Goal: Task Accomplishment & Management: Use online tool/utility

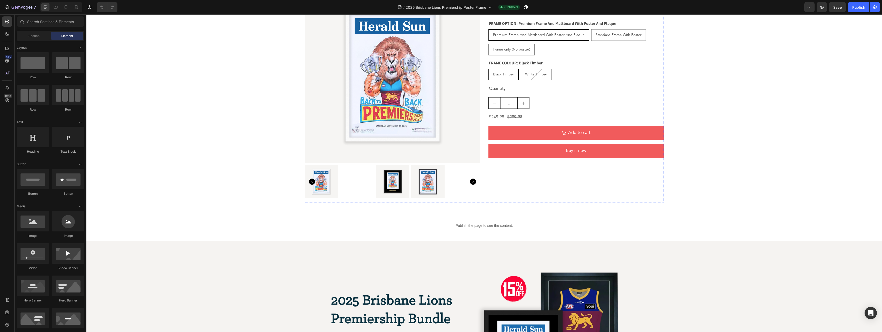
scroll to position [369, 0]
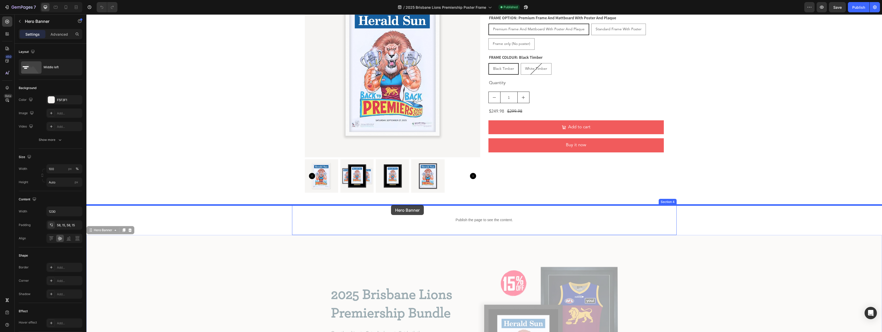
drag, startPoint x: 390, startPoint y: 245, endPoint x: 391, endPoint y: 205, distance: 40.0
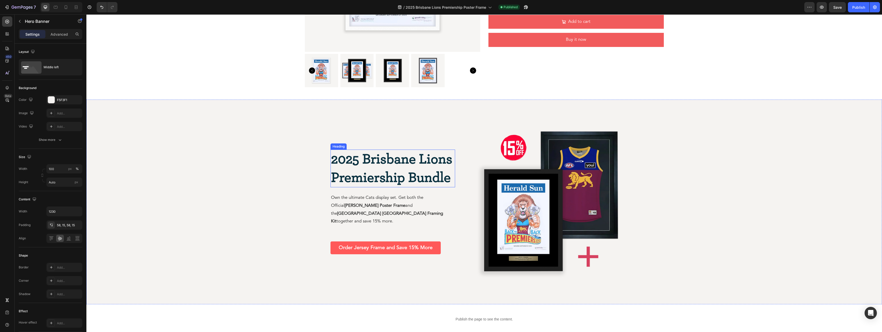
scroll to position [483, 0]
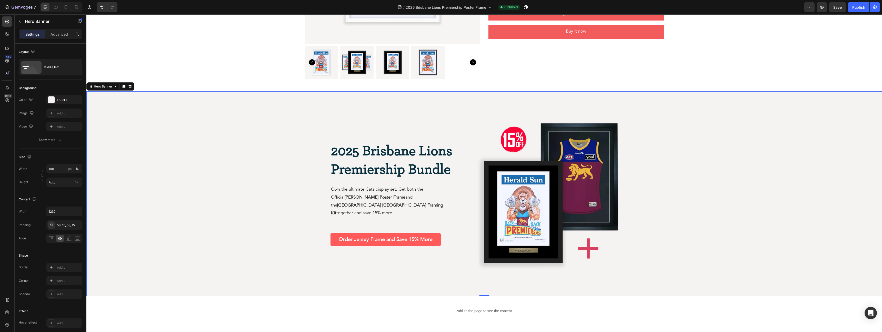
click at [214, 200] on div "Background Image" at bounding box center [483, 193] width 795 height 204
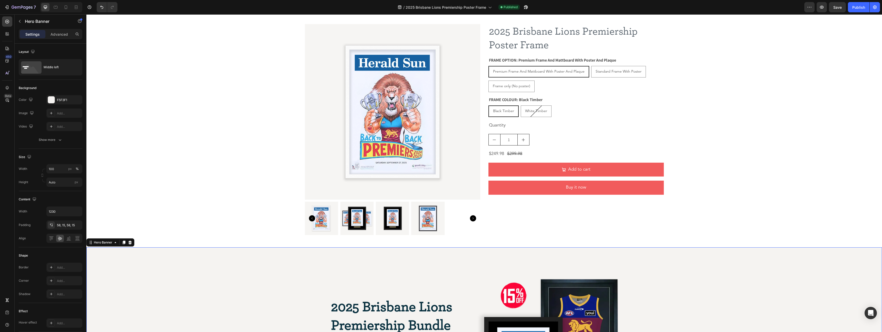
scroll to position [313, 0]
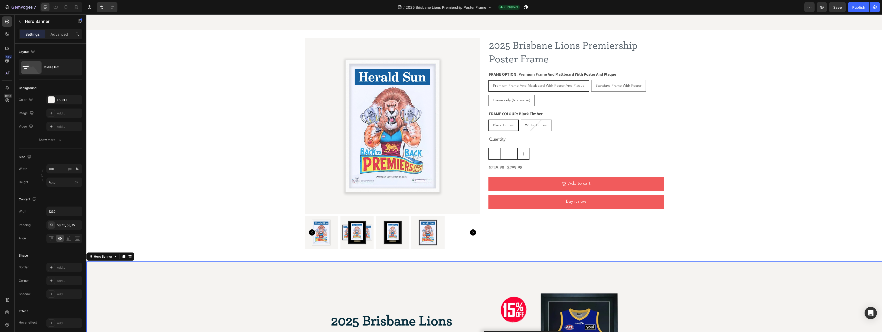
drag, startPoint x: 263, startPoint y: 147, endPoint x: 270, endPoint y: 147, distance: 6.2
click at [263, 147] on div "Icon Icon Icon Icon Icon Icon List Icon Icon Icon Icon Icon Icon List Rated 4.9…" at bounding box center [483, 168] width 795 height 912
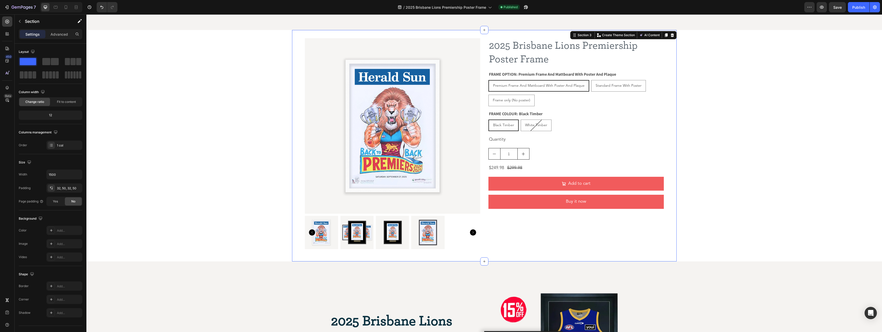
click at [299, 148] on div "Product Images 2025 Brisbane Lions Premiership Poster Frame Product Title FRAME…" at bounding box center [484, 145] width 384 height 231
click at [55, 34] on p "Advanced" at bounding box center [58, 34] width 17 height 5
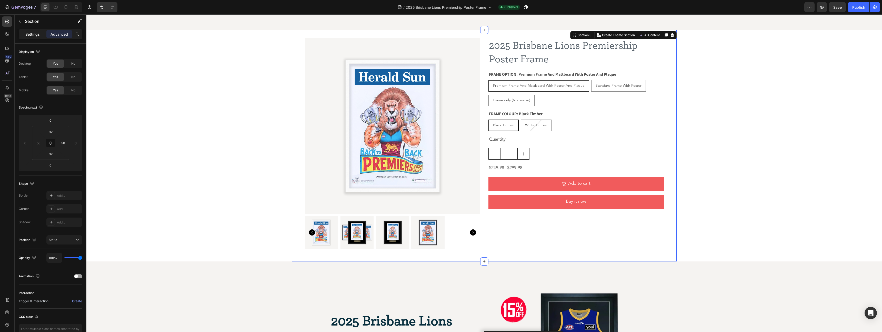
click at [30, 37] on div "Settings" at bounding box center [33, 34] width 26 height 8
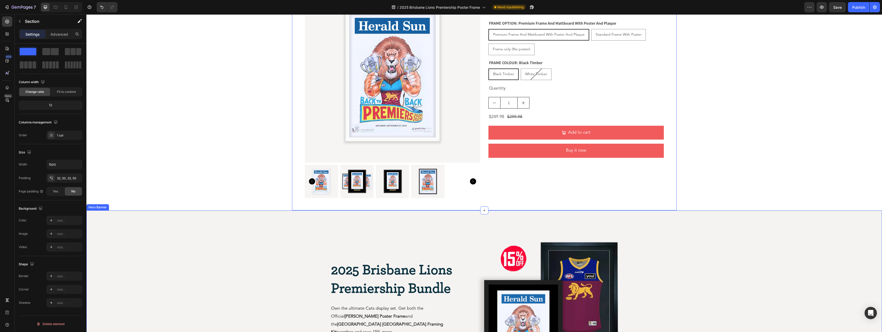
scroll to position [371, 0]
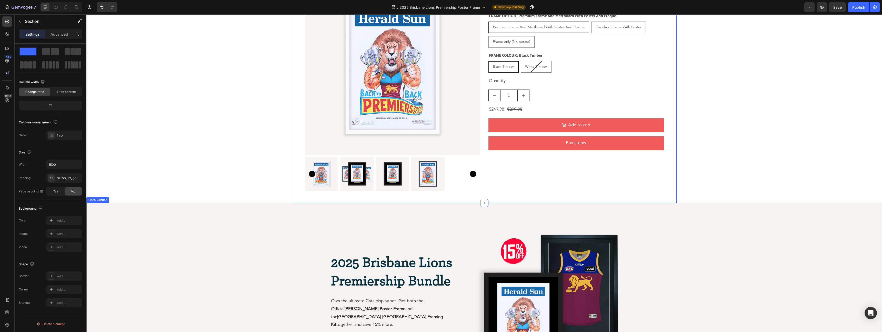
click at [180, 215] on div "Background Image" at bounding box center [483, 305] width 795 height 204
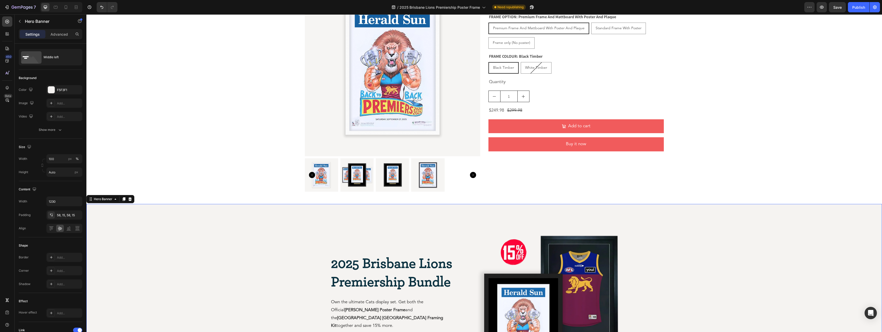
scroll to position [0, 0]
click at [64, 38] on div "Advanced" at bounding box center [59, 34] width 26 height 8
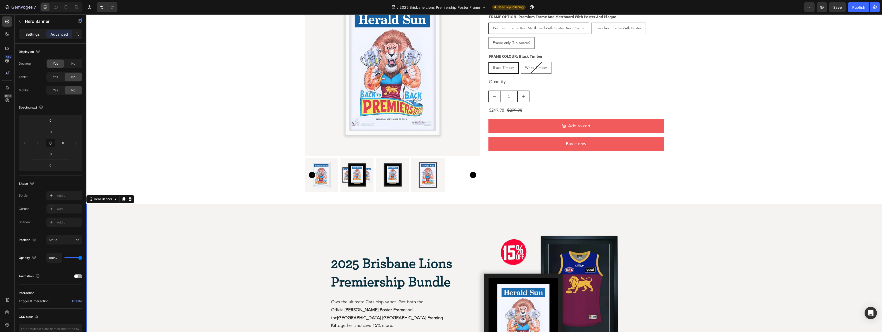
click at [32, 35] on p "Settings" at bounding box center [32, 34] width 14 height 5
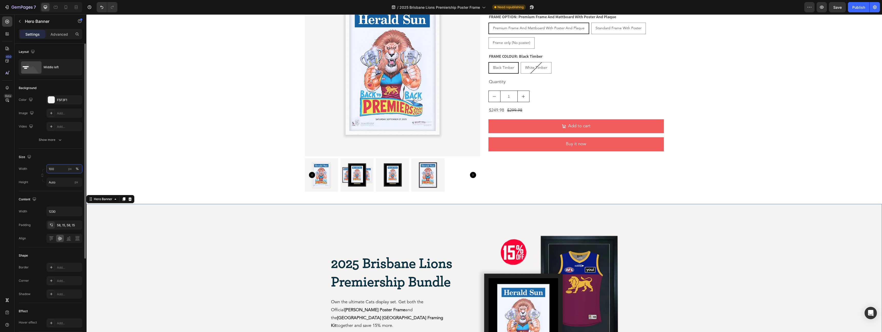
click at [59, 170] on input "100" at bounding box center [64, 168] width 36 height 9
click at [60, 188] on p "Default 1500px" at bounding box center [63, 190] width 30 height 5
type input "1500"
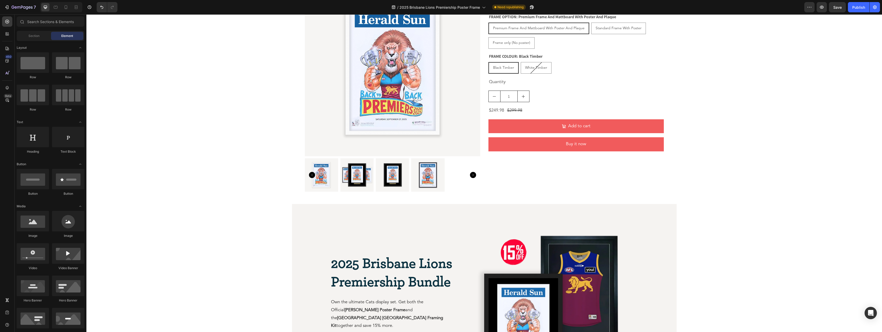
click at [204, 182] on div "Product Images 2025 Brisbane Lions Premiership Poster Frame Product Title FRAME…" at bounding box center [483, 111] width 795 height 912
click at [297, 215] on div "Background Image" at bounding box center [484, 306] width 384 height 204
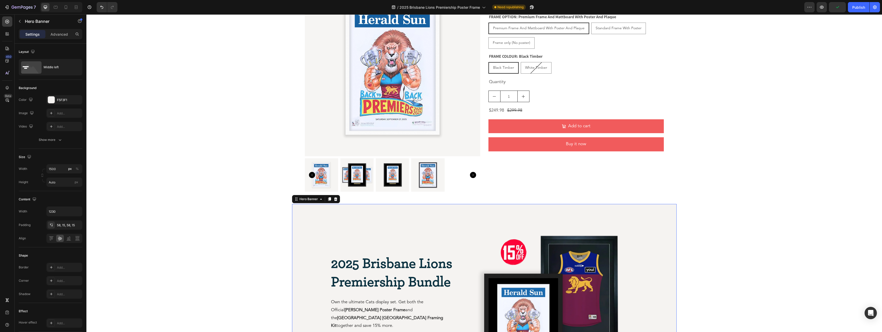
click at [427, 215] on div "2025 Brisbane Lions Premiership Bundle Heading Own the ultimate Cats display se…" at bounding box center [392, 306] width 125 height 175
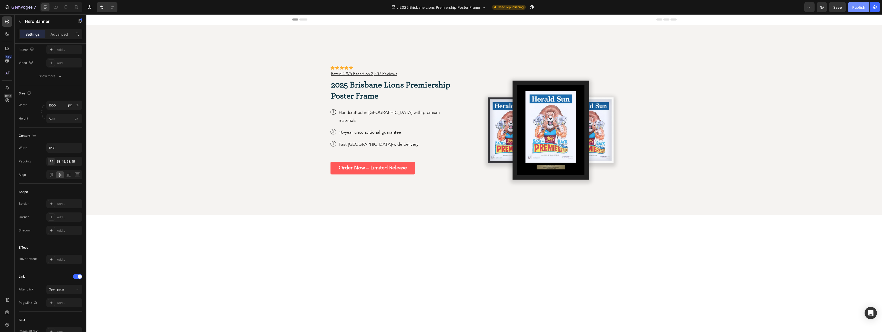
click at [430, 7] on div "Publish" at bounding box center [858, 7] width 13 height 5
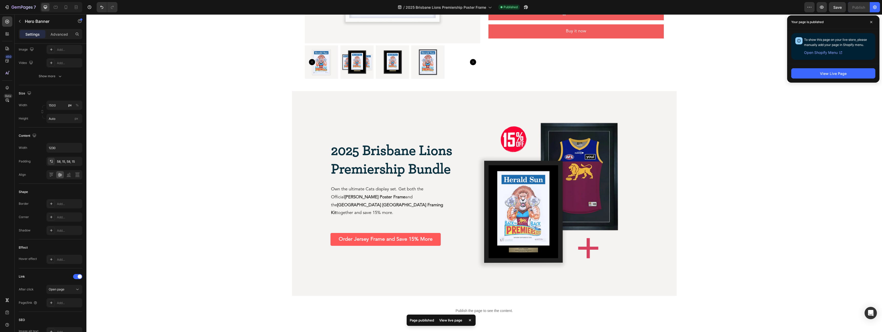
scroll to position [490, 0]
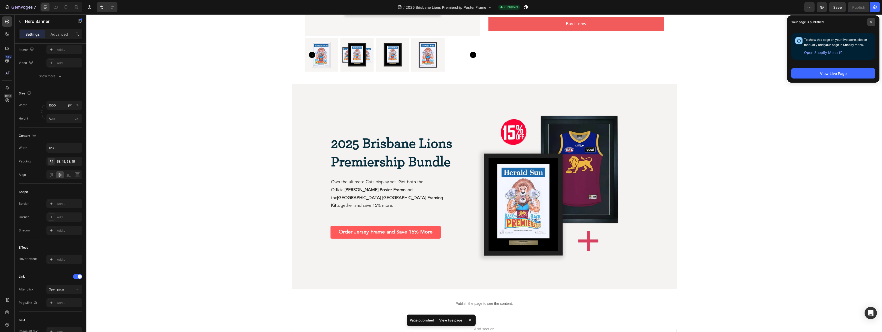
click at [430, 23] on icon at bounding box center [871, 22] width 3 height 3
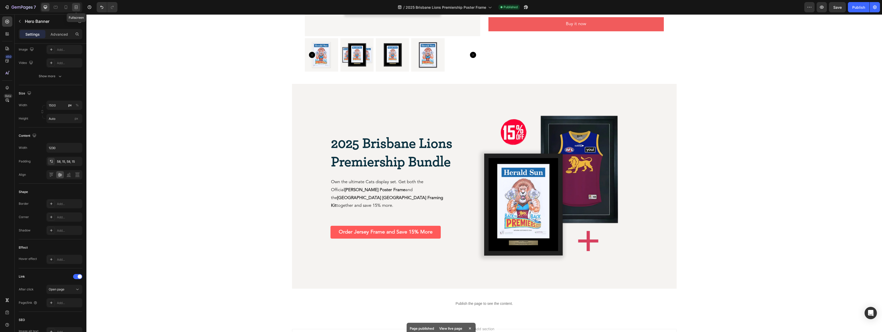
click at [75, 7] on icon at bounding box center [76, 7] width 5 height 5
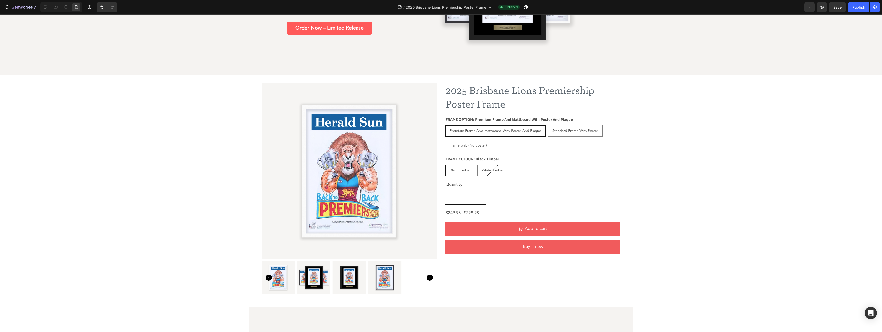
scroll to position [264, 0]
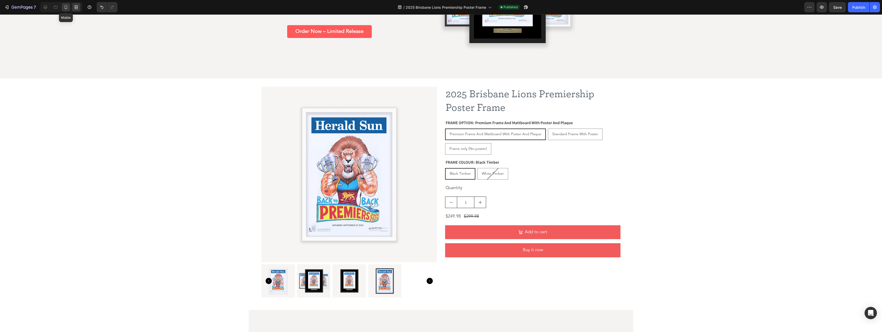
click at [65, 7] on icon at bounding box center [66, 7] width 3 height 4
type input "100"
type input "100%"
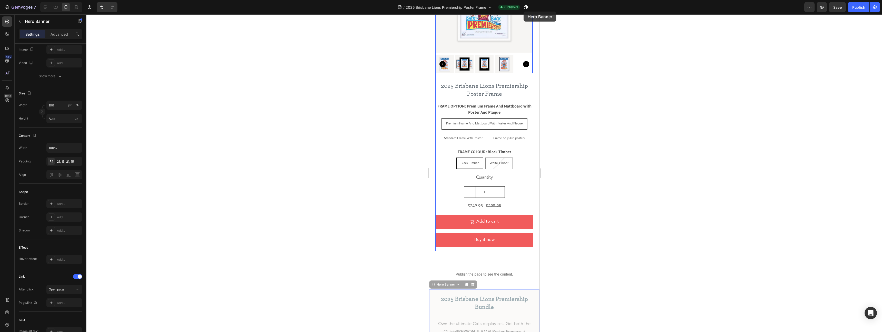
scroll to position [308, 0]
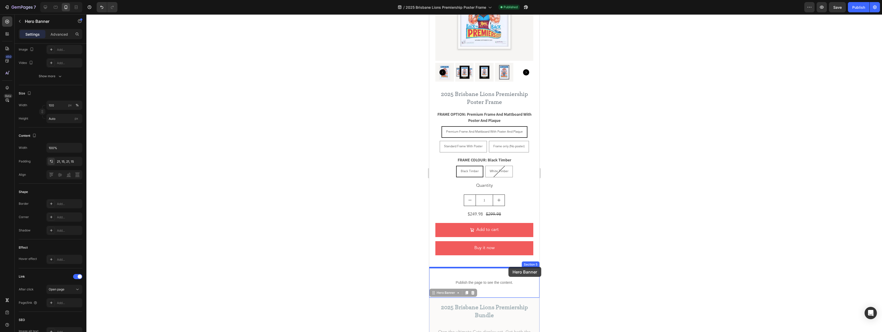
drag, startPoint x: 536, startPoint y: 121, endPoint x: 508, endPoint y: 267, distance: 148.6
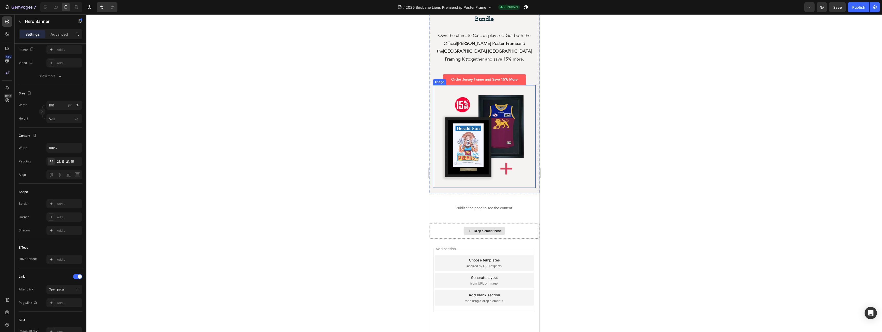
scroll to position [581, 0]
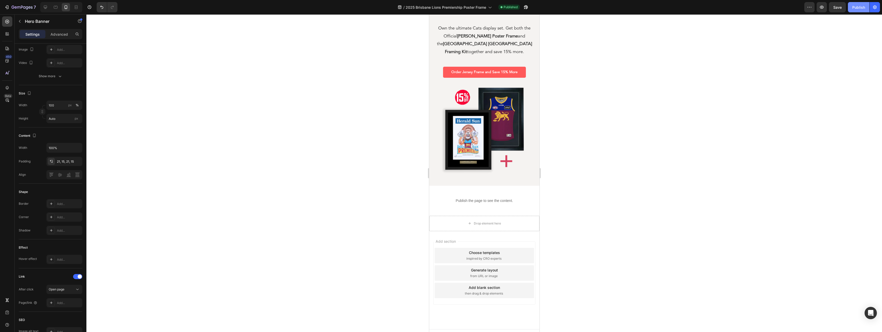
click at [430, 9] on div "Publish" at bounding box center [858, 7] width 13 height 5
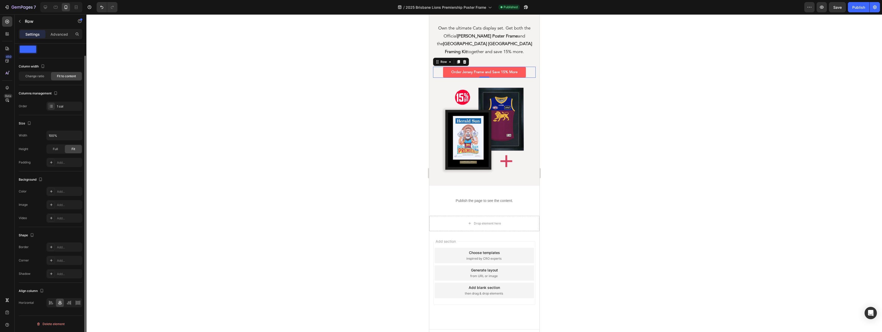
scroll to position [0, 0]
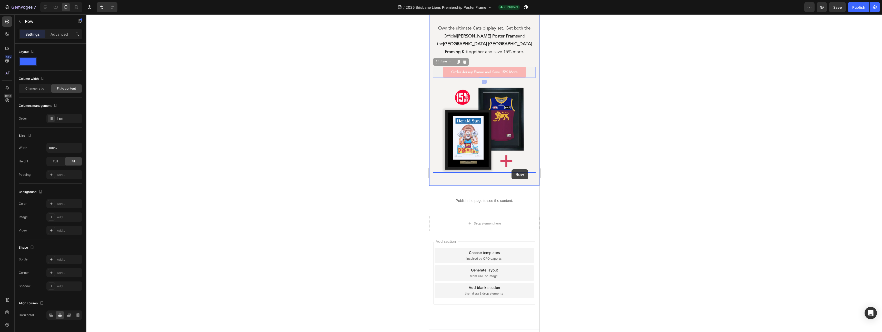
drag, startPoint x: 529, startPoint y: 62, endPoint x: 511, endPoint y: 169, distance: 108.4
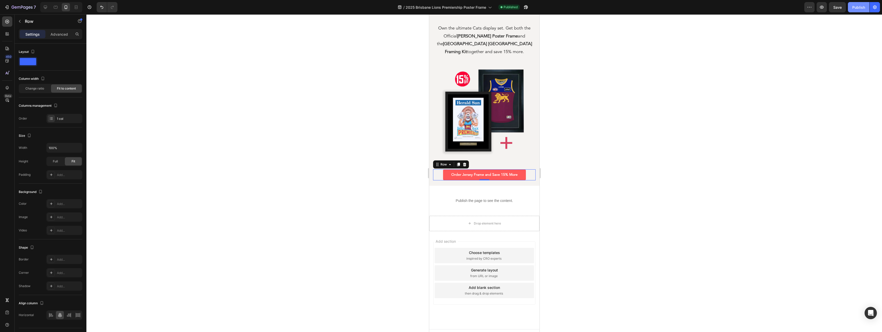
click at [430, 9] on div "Publish" at bounding box center [858, 7] width 13 height 5
click at [48, 9] on icon at bounding box center [45, 7] width 5 height 5
type input "1500"
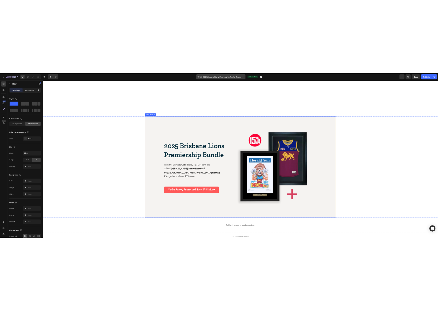
scroll to position [695, 0]
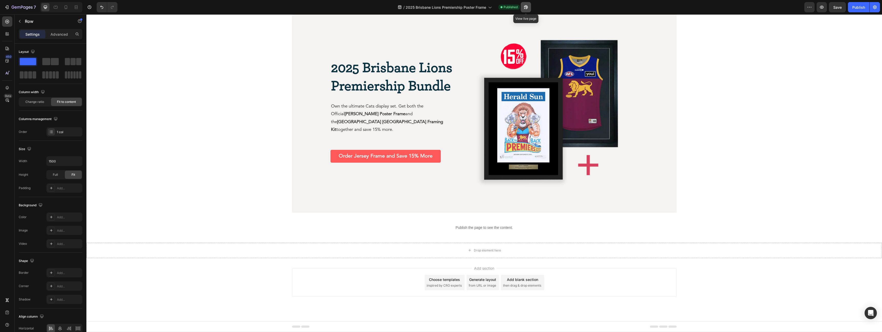
click at [430, 6] on icon "button" at bounding box center [526, 7] width 4 height 4
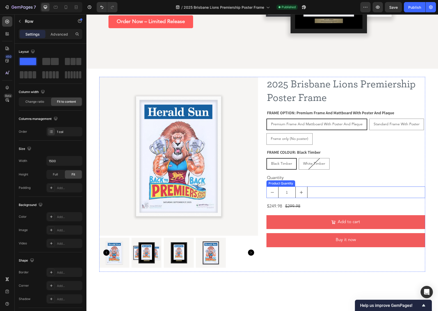
scroll to position [275, 0]
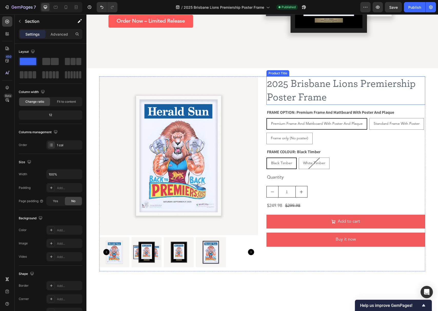
click at [307, 100] on h2 "2025 Brisbane Lions Premiership Poster Frame" at bounding box center [345, 90] width 159 height 28
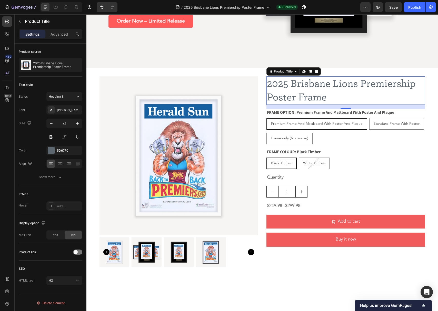
click at [343, 106] on div "16" at bounding box center [345, 107] width 159 height 4
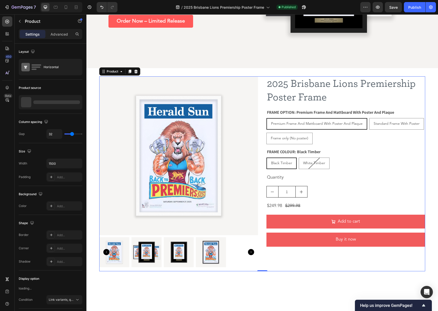
click at [311, 215] on div "2025 Brisbane Lions Premiership Poster Frame Product Title FRAME OPTION: Premiu…" at bounding box center [345, 173] width 159 height 195
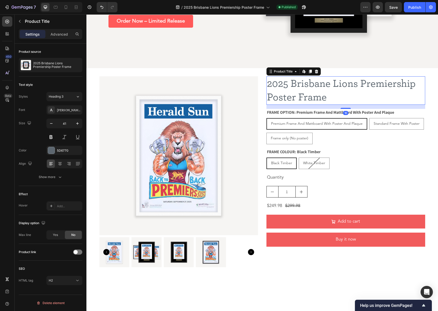
click at [369, 96] on h2 "2025 Brisbane Lions Premiership Poster Frame" at bounding box center [345, 90] width 159 height 28
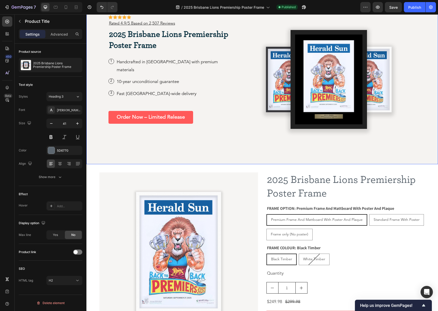
scroll to position [0, 0]
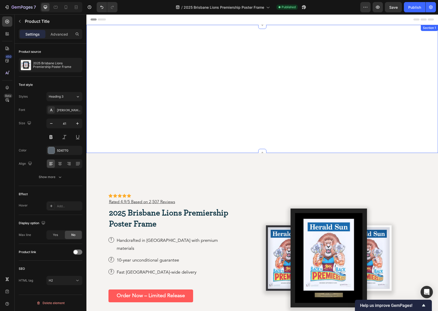
click at [247, 126] on div "Icon Icon Icon Icon Icon Icon List Image Icon Icon Icon Icon Icon Icon List Rat…" at bounding box center [261, 89] width 351 height 128
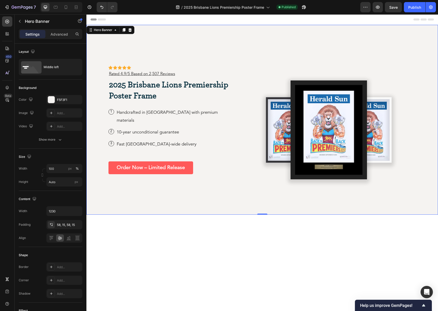
click at [141, 195] on div "Icon Icon Icon Icon Icon Icon List Icon Icon Icon Icon Icon Icon List Rated 4.9…" at bounding box center [170, 120] width 125 height 160
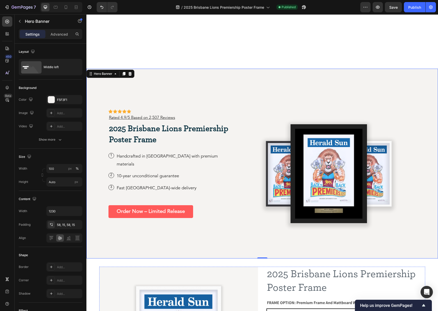
scroll to position [80, 0]
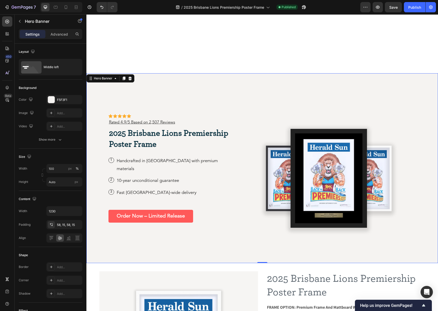
click at [228, 215] on div "Icon Icon Icon Icon Icon Icon List Icon Icon Icon Icon Icon Icon List Rated 4.9…" at bounding box center [170, 168] width 125 height 160
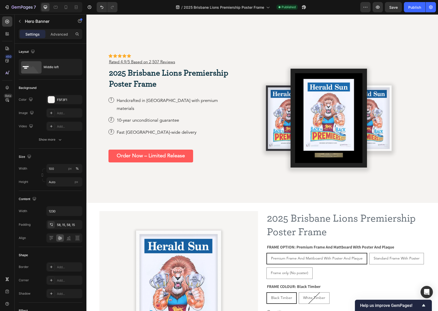
scroll to position [187, 0]
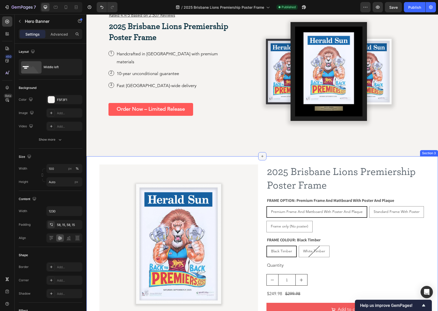
click at [260, 158] on icon at bounding box center [262, 156] width 4 height 4
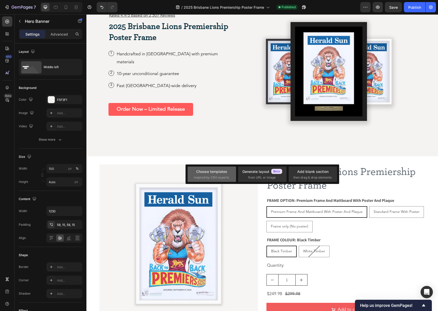
click at [202, 177] on span "inspired by CRO experts" at bounding box center [211, 177] width 35 height 5
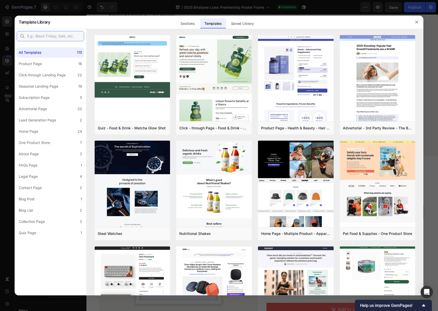
click at [55, 34] on input "text" at bounding box center [50, 36] width 67 height 10
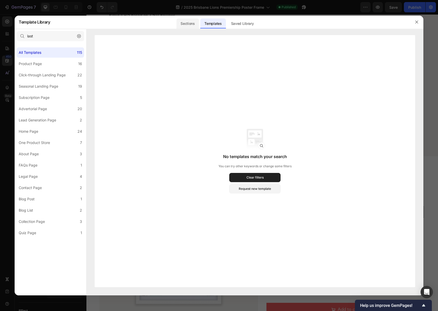
click at [190, 28] on div "Sections" at bounding box center [187, 21] width 23 height 13
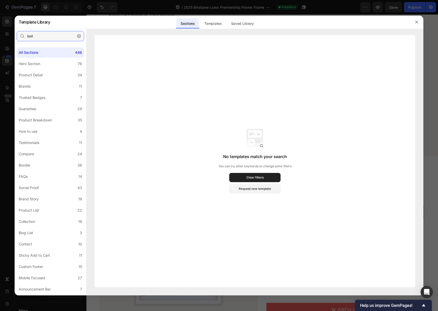
click at [53, 36] on input "last" at bounding box center [50, 36] width 67 height 10
type input "last"
click at [414, 24] on button "button" at bounding box center [416, 22] width 8 height 8
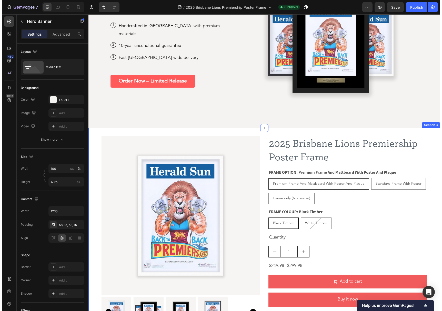
scroll to position [262, 0]
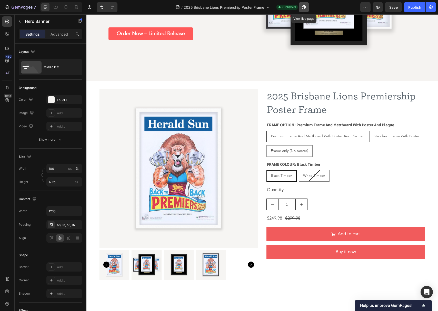
click at [302, 5] on icon "button" at bounding box center [303, 7] width 5 height 5
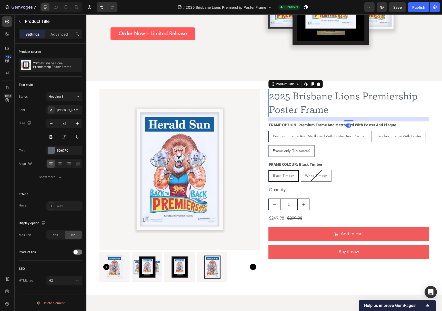
click at [349, 113] on h2 "2025 Brisbane Lions Premiership Poster Frame" at bounding box center [348, 103] width 161 height 28
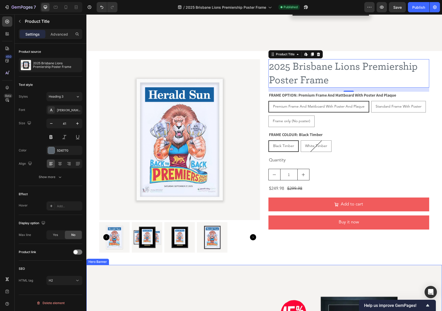
scroll to position [293, 0]
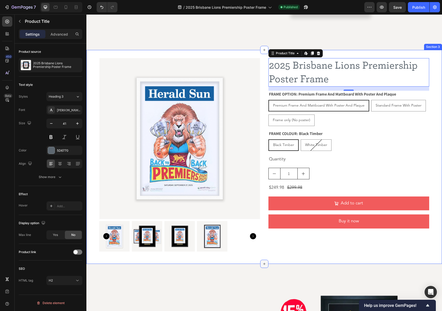
click at [265, 215] on icon at bounding box center [264, 264] width 4 height 4
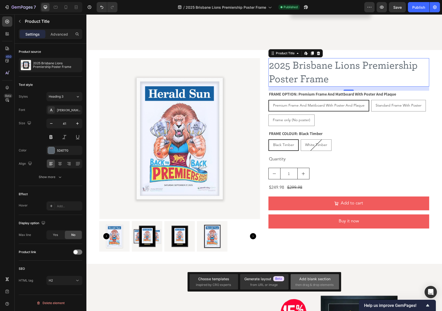
click at [308, 215] on div "Add blank section" at bounding box center [314, 278] width 31 height 5
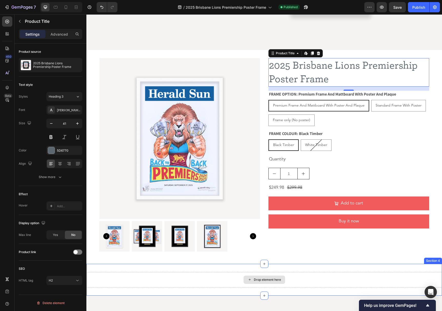
click at [265, 215] on div "Drop element here" at bounding box center [267, 280] width 27 height 4
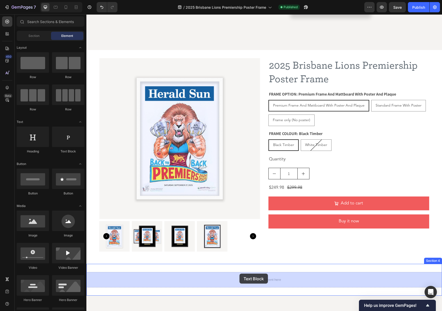
drag, startPoint x: 150, startPoint y: 158, endPoint x: 239, endPoint y: 274, distance: 146.4
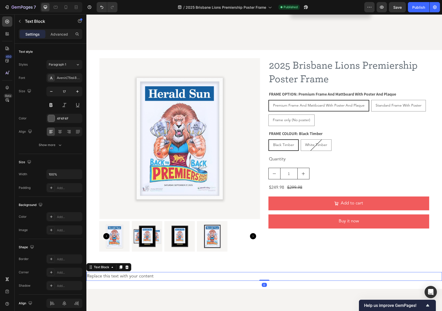
click at [179, 215] on div "Replace this text with your content" at bounding box center [263, 276] width 355 height 9
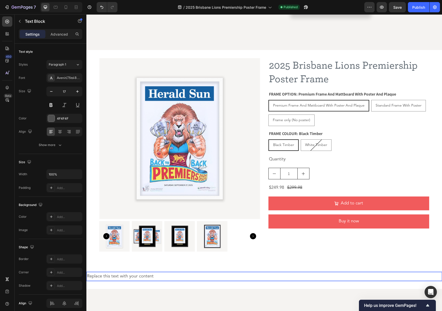
click at [179, 215] on p "Replace this text with your content" at bounding box center [264, 277] width 354 height 8
click at [148, 215] on p "2025 Brisbane Lions Premiership Poster Frame" at bounding box center [264, 277] width 354 height 8
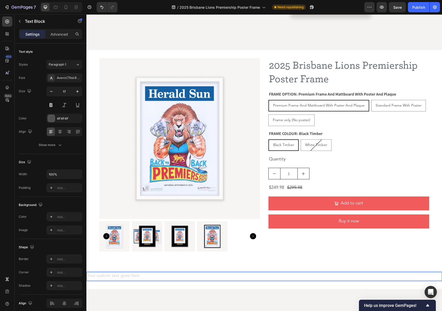
click at [134, 215] on div "Rich Text Editor. Editing area: main" at bounding box center [263, 276] width 355 height 9
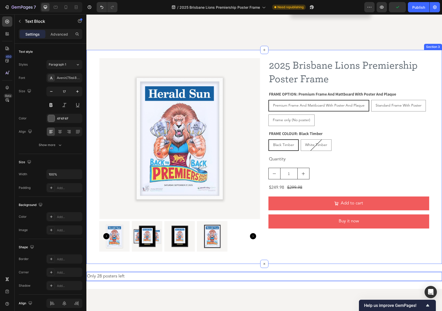
click at [126, 215] on div "Product Images 2025 Brisbane Lions Premiership Poster Frame Product Title FRAME…" at bounding box center [263, 157] width 355 height 214
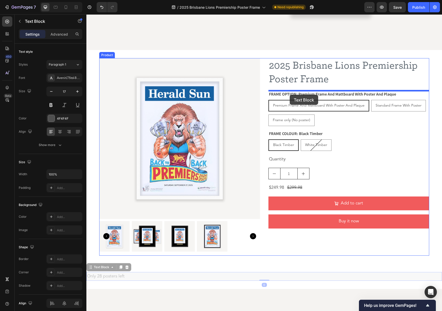
drag, startPoint x: 120, startPoint y: 275, endPoint x: 290, endPoint y: 95, distance: 248.0
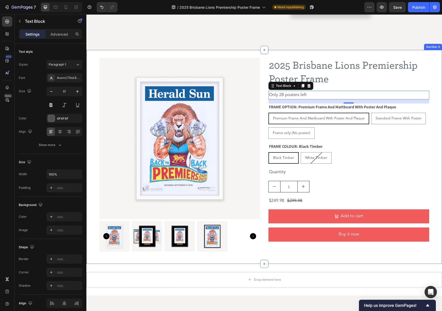
click at [305, 215] on div "Product Images 2025 Brisbane Lions Premiership Poster Frame Product Title Only …" at bounding box center [263, 157] width 355 height 214
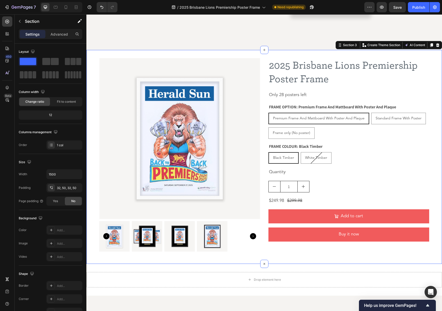
scroll to position [293, 0]
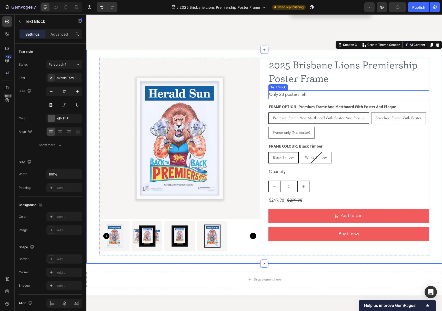
click at [291, 93] on p "Only 28 posters left" at bounding box center [349, 95] width 160 height 8
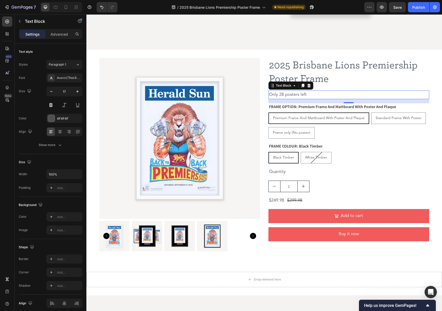
click at [303, 95] on p "Only 28 posters left" at bounding box center [349, 95] width 160 height 8
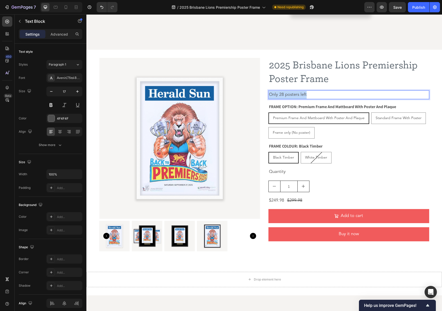
click at [303, 95] on p "Only 28 posters left" at bounding box center [349, 95] width 160 height 8
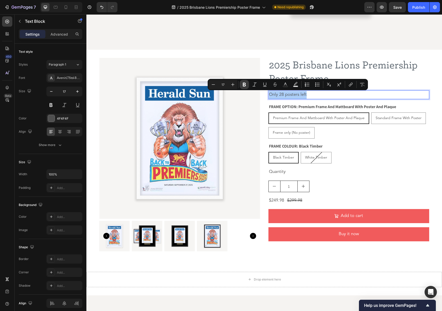
click at [241, 86] on button "Bold" at bounding box center [244, 84] width 9 height 9
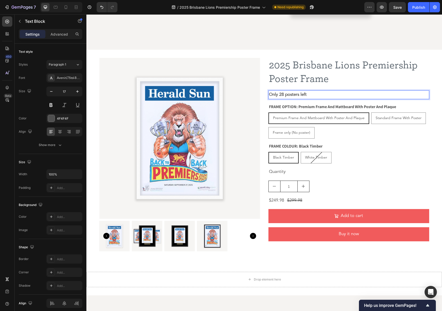
click at [281, 95] on strong "Only 28 posters left" at bounding box center [288, 95] width 38 height 4
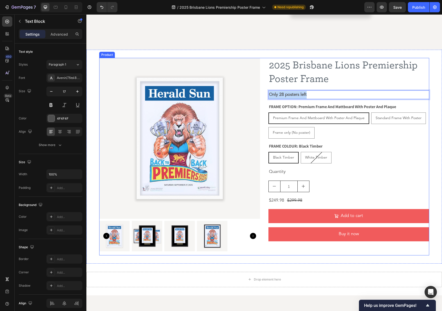
click at [357, 87] on div "2025 Brisbane Lions Premiership Poster Frame Product Title Only 28 posters left…" at bounding box center [348, 157] width 161 height 198
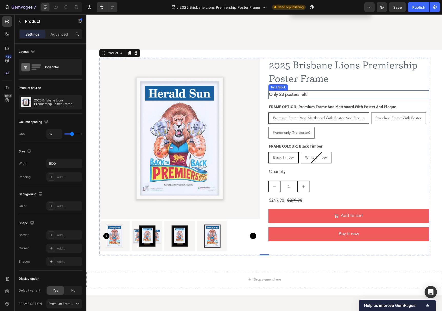
click at [302, 92] on p "Only 28 posters left" at bounding box center [349, 95] width 160 height 8
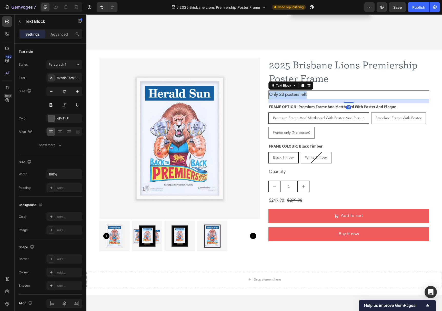
click at [302, 92] on p "Only 28 posters left" at bounding box center [349, 95] width 160 height 8
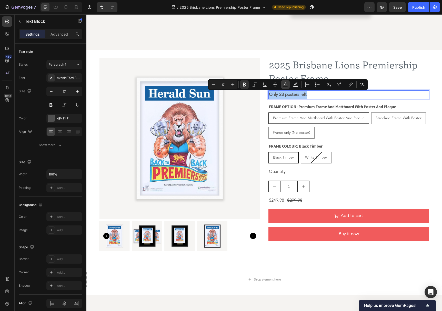
click at [282, 86] on button "Text Color" at bounding box center [285, 84] width 9 height 9
type input "4F4F4F"
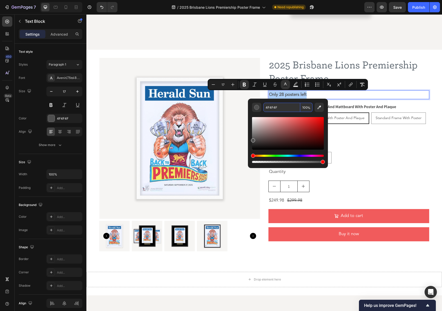
click at [283, 107] on input "4F4F4F" at bounding box center [281, 107] width 37 height 9
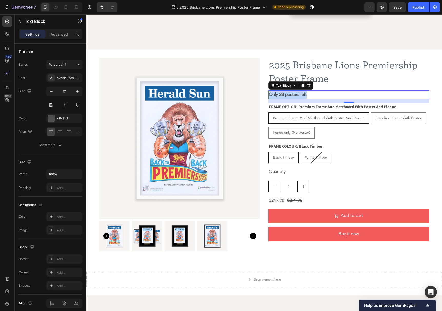
click at [281, 97] on p "Only 28 posters left" at bounding box center [349, 95] width 160 height 8
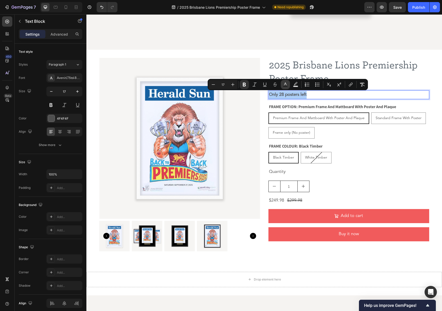
click at [289, 85] on button "Text Color" at bounding box center [285, 84] width 9 height 9
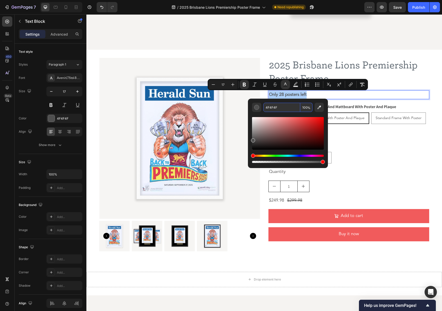
click at [271, 106] on input "4F4F4F" at bounding box center [281, 107] width 37 height 9
paste input "#ff5959"
type input "FF5959"
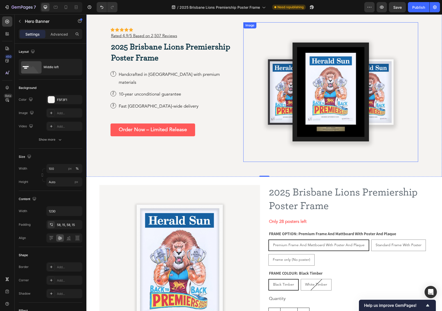
scroll to position [164, 0]
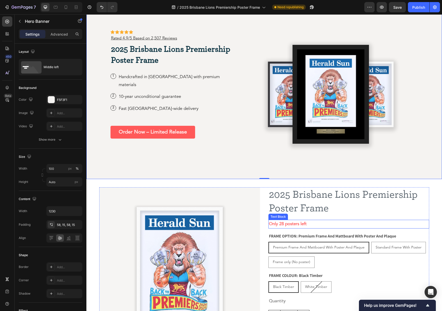
click at [295, 215] on strong "Only 28 posters left" at bounding box center [288, 224] width 38 height 4
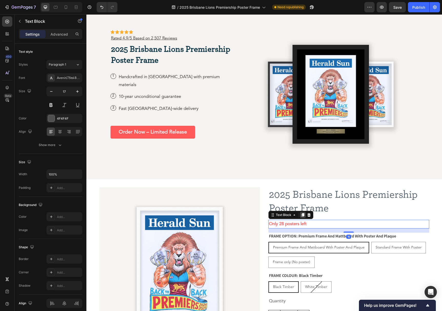
click at [304, 214] on icon at bounding box center [303, 215] width 4 height 4
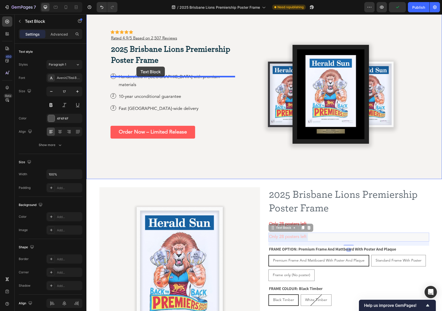
drag, startPoint x: 302, startPoint y: 236, endPoint x: 136, endPoint y: 67, distance: 236.5
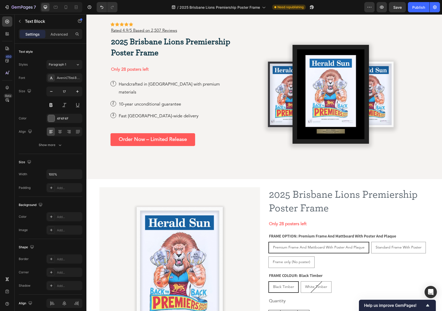
click at [123, 72] on strong "Only 28 posters left" at bounding box center [130, 69] width 38 height 4
click at [159, 59] on h2 "2025 Brisbane Lions Premiership Poster Frame" at bounding box center [172, 47] width 125 height 23
click at [146, 72] on strong "Only 28 posters left" at bounding box center [130, 69] width 38 height 4
click at [144, 72] on strong "Only 28 posters left" at bounding box center [130, 69] width 38 height 4
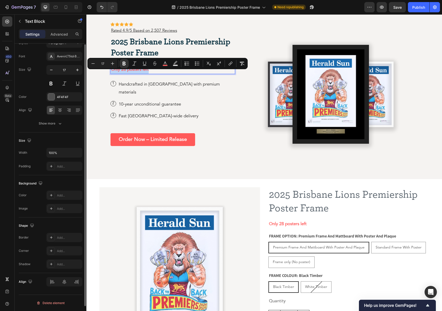
scroll to position [0, 0]
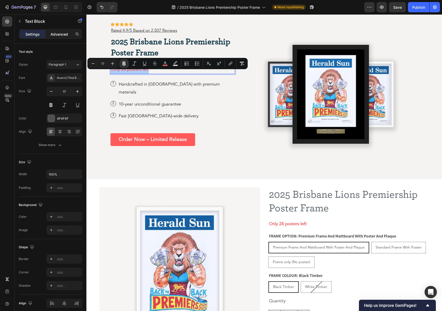
click at [62, 36] on p "Advanced" at bounding box center [58, 34] width 17 height 5
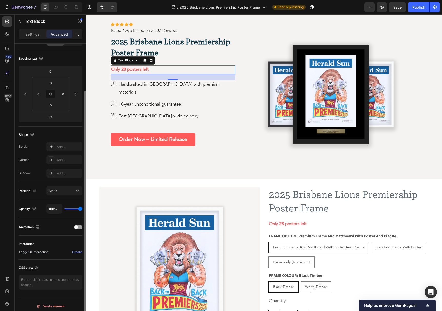
scroll to position [52, 0]
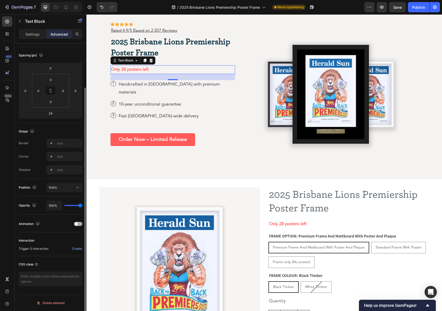
click at [80, 215] on div at bounding box center [78, 224] width 8 height 4
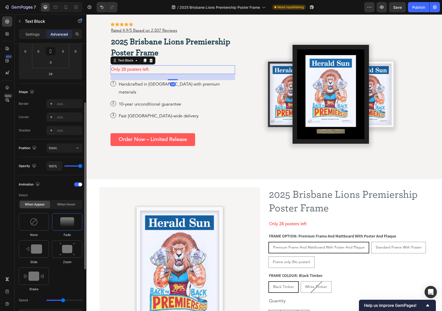
scroll to position [96, 0]
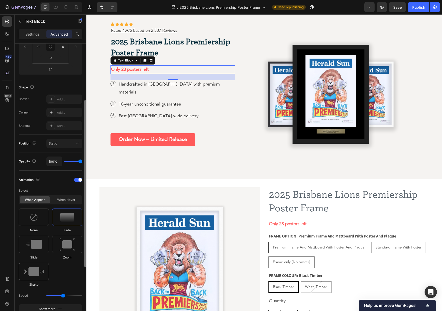
click at [30, 215] on img at bounding box center [34, 271] width 20 height 9
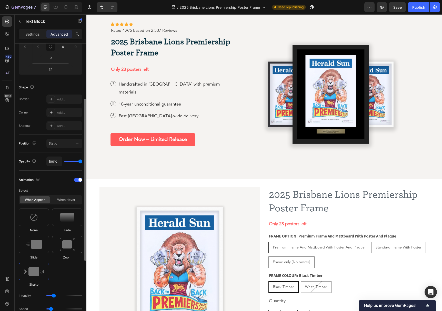
click at [69, 215] on img at bounding box center [66, 244] width 15 height 13
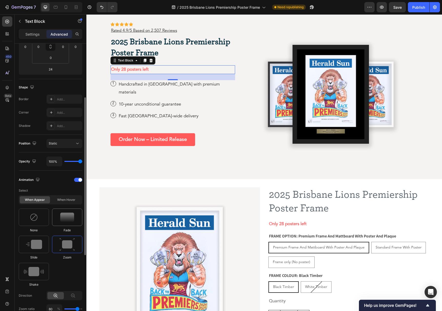
click at [65, 215] on img at bounding box center [67, 217] width 14 height 9
click at [37, 215] on img at bounding box center [34, 244] width 16 height 9
click at [66, 215] on img at bounding box center [67, 217] width 14 height 9
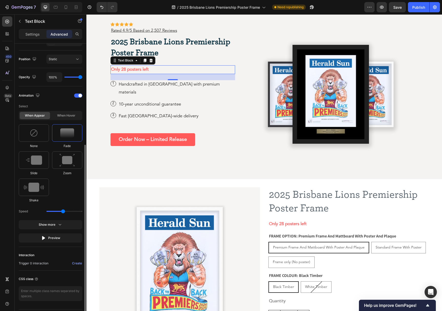
scroll to position [182, 0]
click at [37, 182] on img at bounding box center [34, 185] width 20 height 9
type input "0.7"
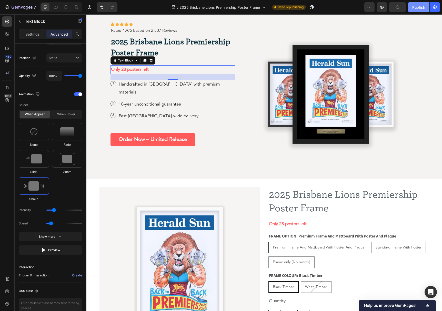
click at [414, 9] on div "Publish" at bounding box center [418, 7] width 13 height 5
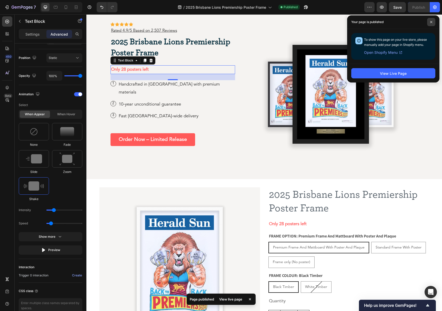
click at [428, 23] on span at bounding box center [431, 22] width 8 height 8
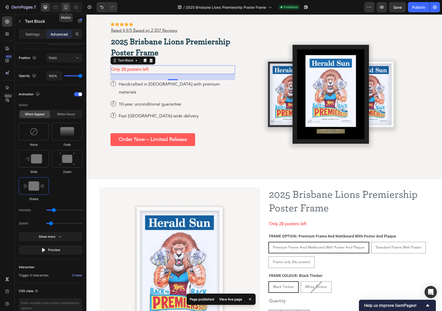
click at [67, 6] on icon at bounding box center [66, 7] width 3 height 4
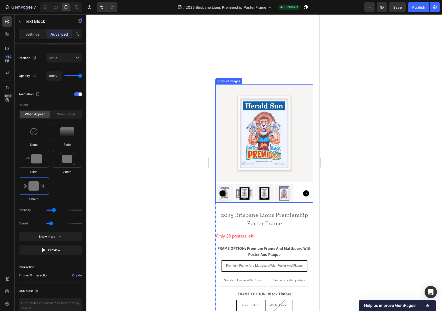
scroll to position [206, 0]
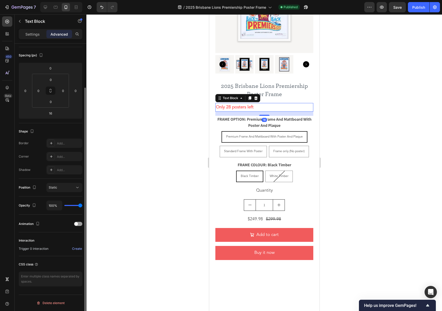
click at [256, 106] on p "Only 28 posters left" at bounding box center [264, 108] width 97 height 8
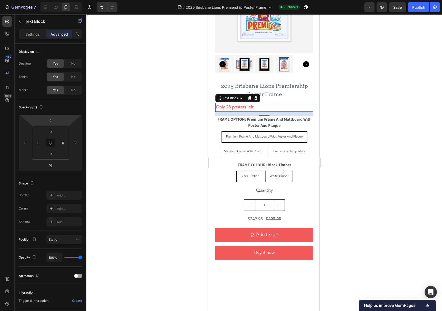
click at [38, 41] on div "Settings Advanced" at bounding box center [51, 36] width 72 height 15
click at [28, 34] on p "Settings" at bounding box center [32, 34] width 14 height 5
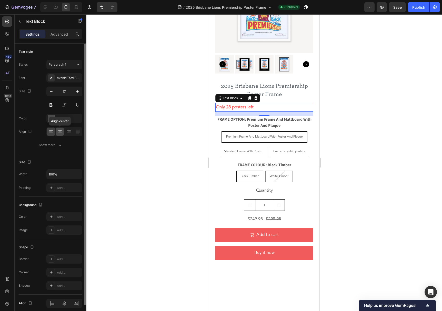
click at [62, 131] on icon at bounding box center [59, 131] width 5 height 5
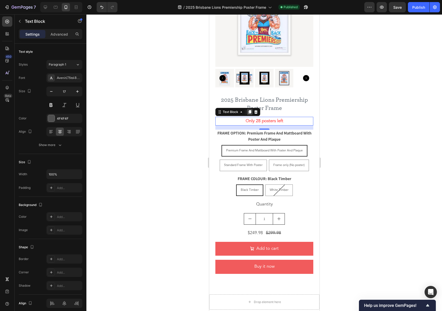
click at [251, 110] on icon at bounding box center [249, 112] width 3 height 4
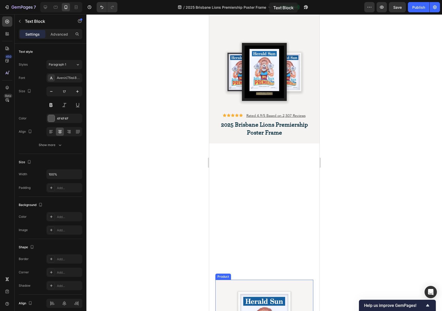
scroll to position [0, 0]
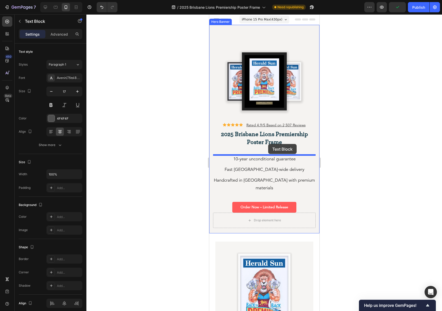
drag, startPoint x: 264, startPoint y: 129, endPoint x: 268, endPoint y: 144, distance: 15.5
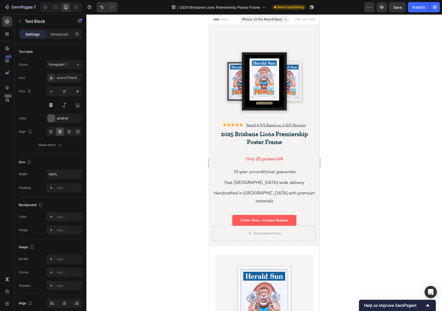
click at [259, 161] on strong "Only 28 posters left" at bounding box center [264, 159] width 38 height 4
click at [189, 160] on div at bounding box center [263, 162] width 355 height 297
click at [249, 161] on strong "Only 28 posters left" at bounding box center [264, 159] width 38 height 4
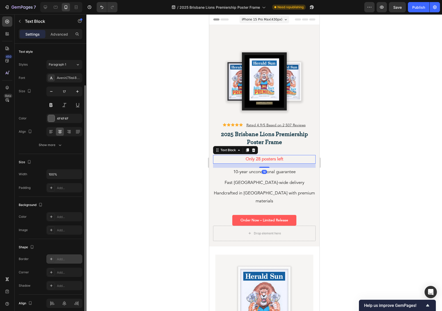
scroll to position [22, 0]
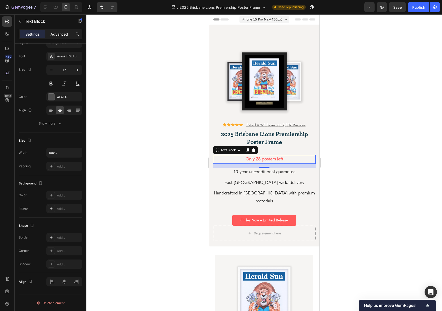
click at [63, 37] on div "Advanced" at bounding box center [59, 34] width 26 height 8
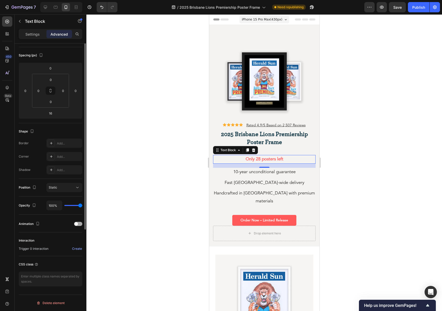
scroll to position [0, 0]
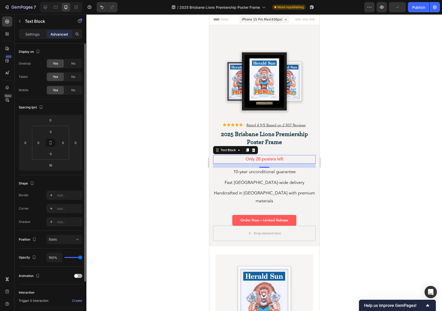
click at [78, 215] on div at bounding box center [78, 276] width 8 height 4
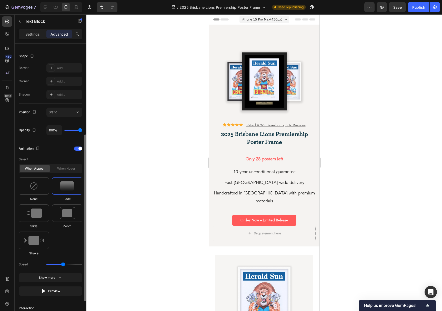
scroll to position [195, 0]
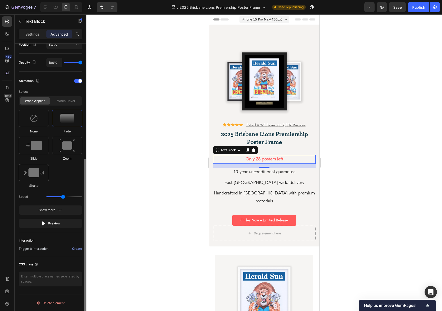
click at [31, 176] on img at bounding box center [34, 172] width 20 height 9
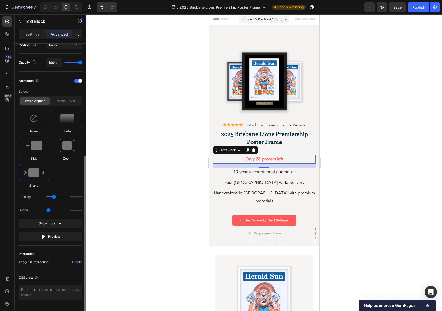
type input "0.5"
click at [49, 210] on input "range" at bounding box center [64, 210] width 36 height 1
drag, startPoint x: 48, startPoint y: 212, endPoint x: 44, endPoint y: 211, distance: 4.7
click at [46, 211] on input "range" at bounding box center [64, 210] width 36 height 1
drag, startPoint x: 54, startPoint y: 198, endPoint x: 73, endPoint y: 198, distance: 18.5
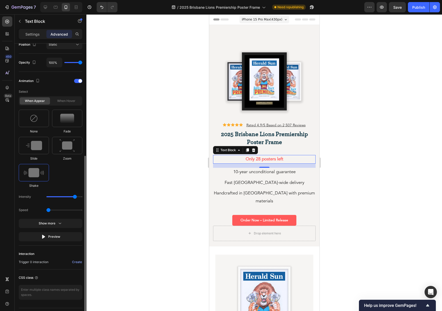
click at [73, 197] on input "range" at bounding box center [64, 196] width 36 height 1
drag, startPoint x: 73, startPoint y: 198, endPoint x: 52, endPoint y: 197, distance: 21.5
click at [52, 197] on input "range" at bounding box center [64, 196] width 36 height 1
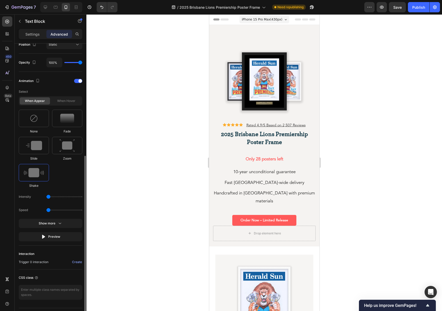
drag, startPoint x: 53, startPoint y: 197, endPoint x: 50, endPoint y: 197, distance: 2.6
click at [50, 197] on input "range" at bounding box center [64, 196] width 36 height 1
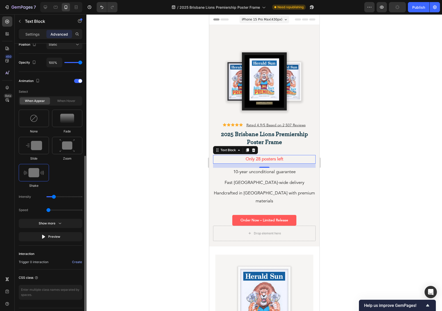
click at [51, 197] on input "range" at bounding box center [64, 196] width 36 height 1
click at [50, 197] on div "Intensity" at bounding box center [51, 196] width 64 height 9
drag, startPoint x: 53, startPoint y: 197, endPoint x: 48, endPoint y: 197, distance: 4.6
type input "1"
click at [48, 197] on input "range" at bounding box center [64, 196] width 36 height 1
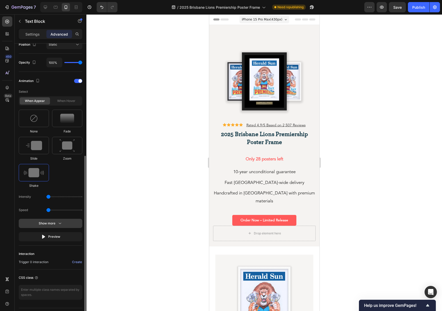
click at [47, 215] on button "Show more" at bounding box center [51, 223] width 64 height 9
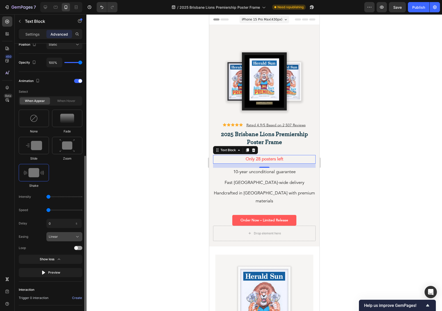
click at [63, 215] on button "Linear" at bounding box center [64, 236] width 36 height 9
click at [141, 200] on div at bounding box center [263, 162] width 355 height 297
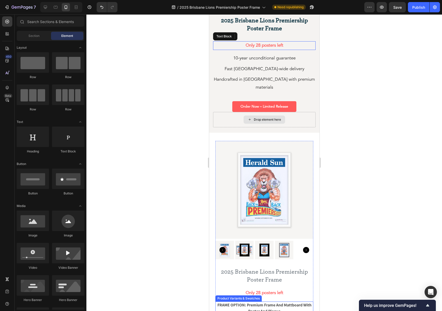
scroll to position [0, 0]
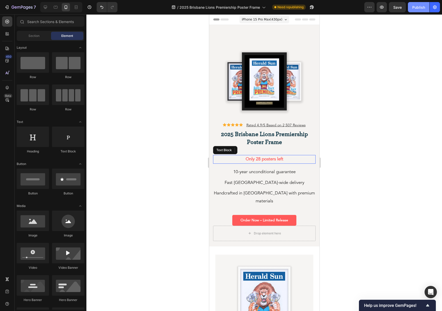
click at [422, 9] on div "Publish" at bounding box center [418, 7] width 13 height 5
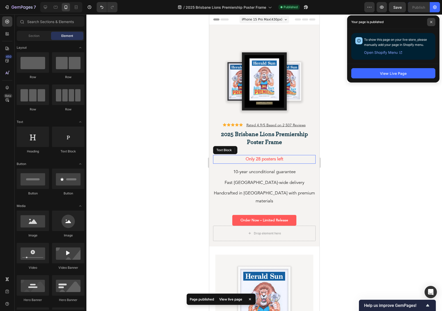
click at [429, 21] on span at bounding box center [431, 22] width 8 height 8
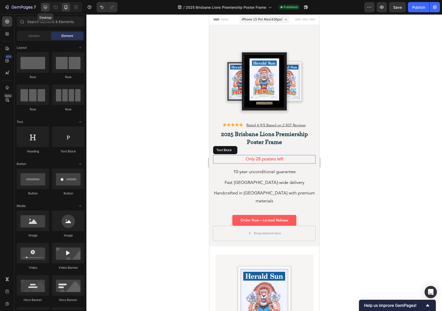
click at [44, 9] on icon at bounding box center [45, 7] width 5 height 5
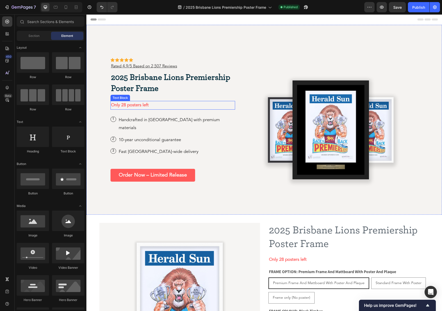
click at [120, 107] on strong "Only 28 posters left" at bounding box center [130, 105] width 38 height 4
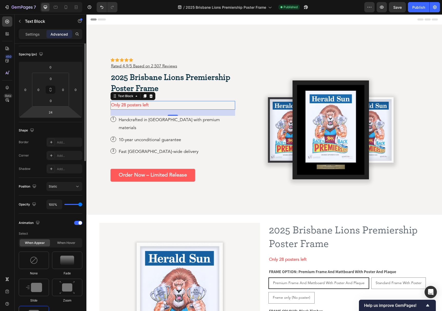
scroll to position [208, 0]
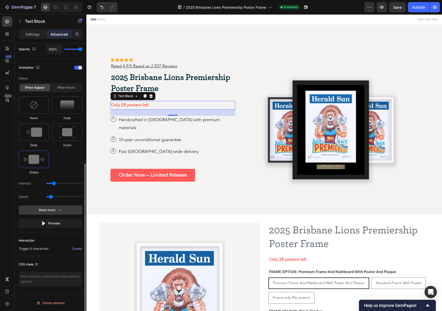
click at [47, 212] on div "Show more" at bounding box center [51, 210] width 24 height 5
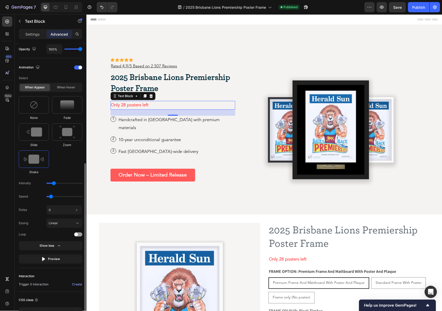
scroll to position [210, 0]
type input "1"
drag, startPoint x: 44, startPoint y: 180, endPoint x: 44, endPoint y: 185, distance: 4.9
click at [42, 180] on div "Intensity" at bounding box center [51, 182] width 64 height 9
drag, startPoint x: 52, startPoint y: 195, endPoint x: 45, endPoint y: 195, distance: 7.2
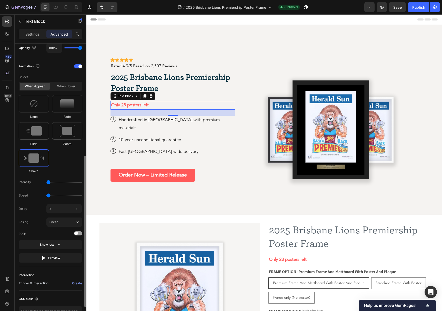
type input "0.5"
click at [46, 195] on input "range" at bounding box center [64, 195] width 36 height 1
click at [421, 8] on div "Publish" at bounding box center [418, 7] width 13 height 5
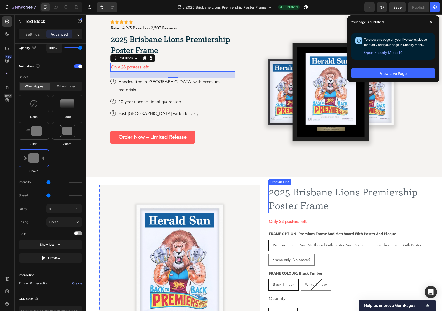
scroll to position [172, 0]
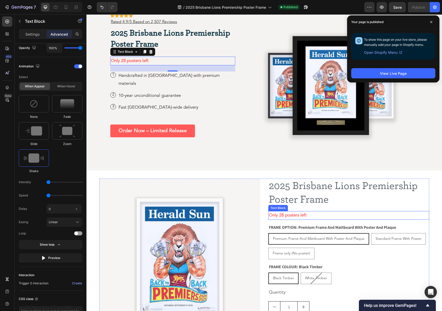
click at [287, 215] on strong "Only 28 posters left" at bounding box center [288, 215] width 38 height 4
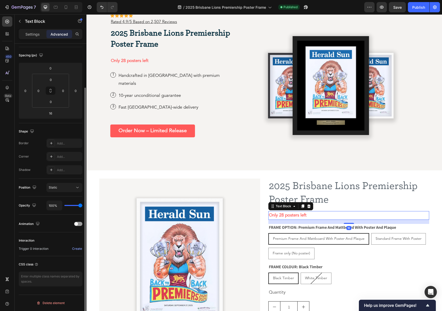
scroll to position [52, 0]
click at [287, 215] on strong "Only 28 posters left" at bounding box center [288, 215] width 38 height 4
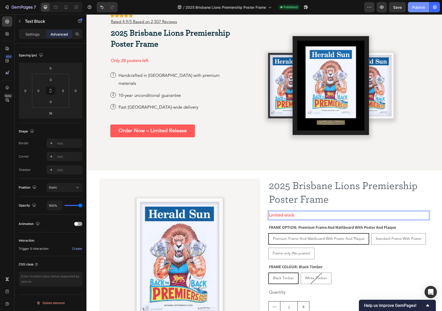
click at [415, 10] on div "Publish" at bounding box center [418, 7] width 13 height 5
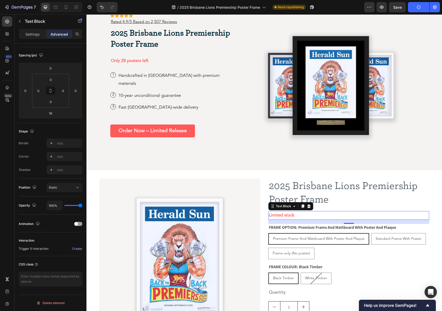
click at [300, 215] on p "Limited stock" at bounding box center [349, 216] width 160 height 8
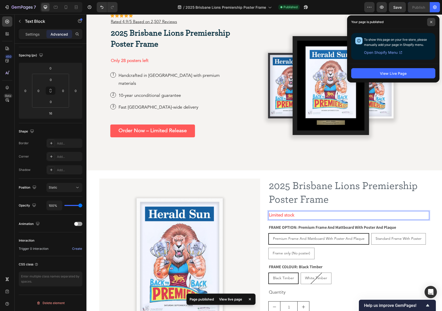
click at [430, 21] on icon at bounding box center [431, 22] width 3 height 3
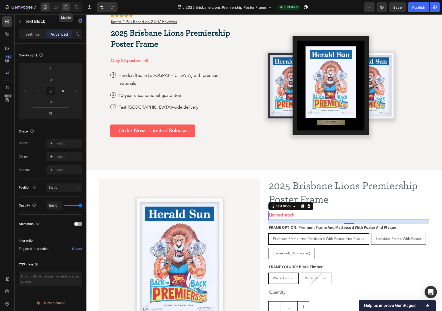
click at [63, 6] on div at bounding box center [66, 7] width 8 height 8
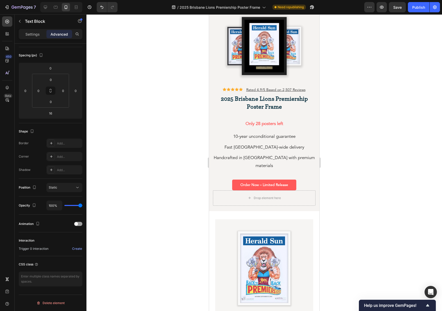
scroll to position [35, 0]
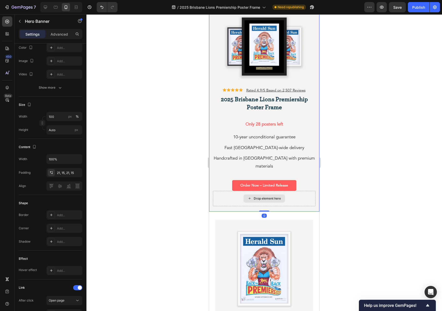
click at [218, 195] on div "Drop element here" at bounding box center [264, 198] width 103 height 15
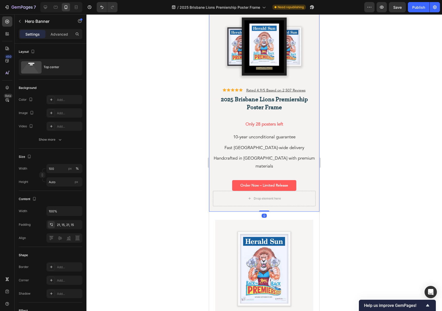
click at [397, 83] on div at bounding box center [263, 162] width 355 height 297
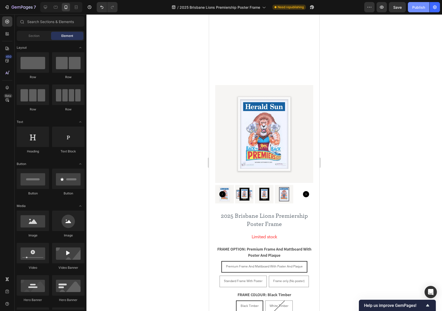
scroll to position [290, 0]
click at [417, 8] on div "Publish" at bounding box center [418, 7] width 13 height 5
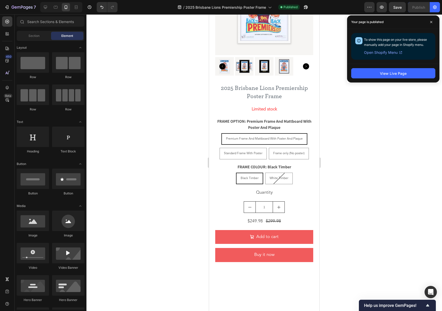
drag, startPoint x: 430, startPoint y: 22, endPoint x: 397, endPoint y: 25, distance: 32.4
click at [430, 22] on icon at bounding box center [431, 22] width 3 height 3
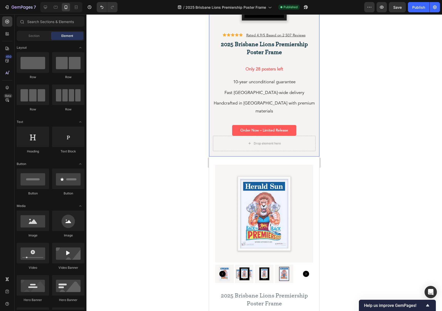
scroll to position [0, 0]
